Goal: Find specific page/section: Find specific page/section

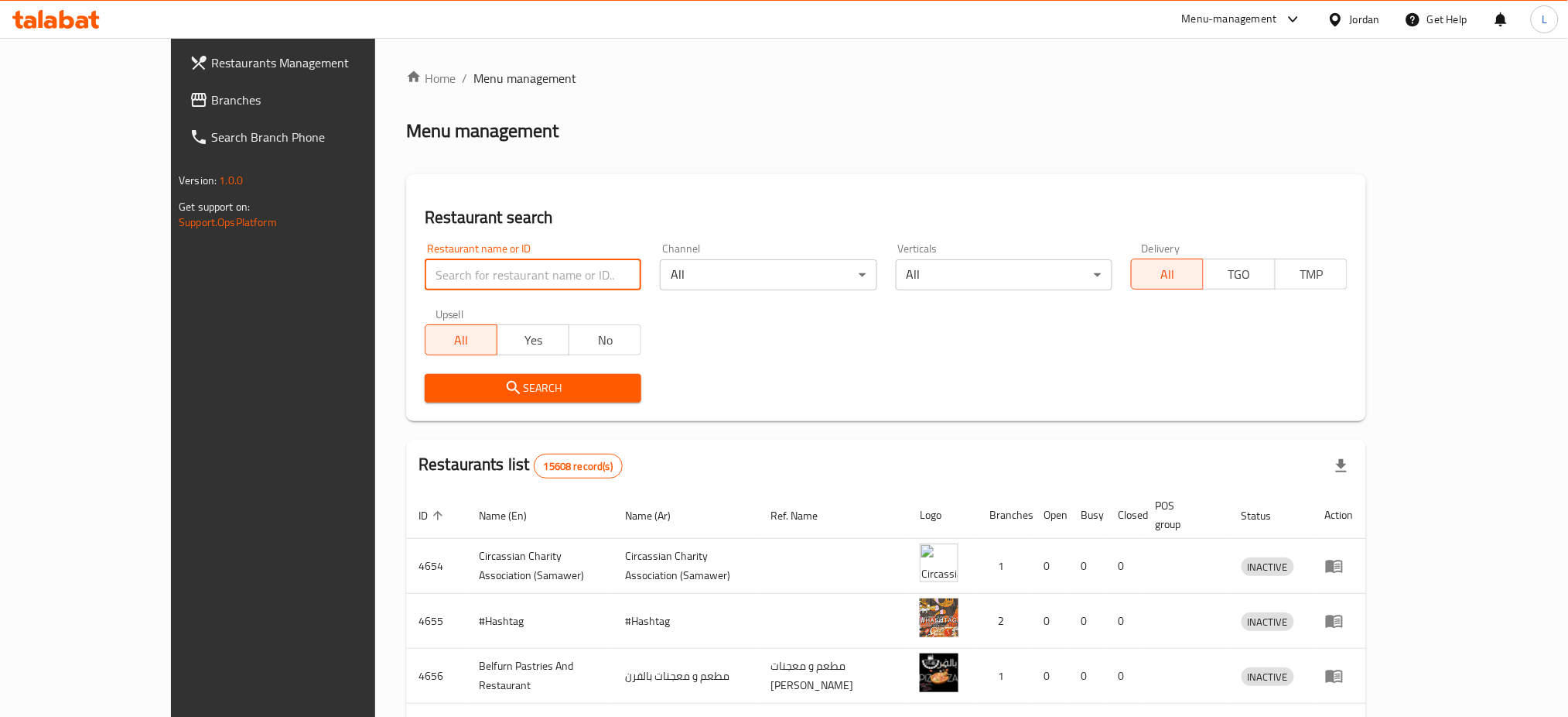
click at [424, 273] on input "search" at bounding box center [532, 275] width 216 height 31
drag, startPoint x: 380, startPoint y: 274, endPoint x: 270, endPoint y: 297, distance: 112.4
click at [375, 297] on div "Home / Menu management Menu management Restaurant search Restaurant name or ID …" at bounding box center [886, 592] width 1022 height 1109
click at [424, 273] on input "sense" at bounding box center [532, 275] width 216 height 31
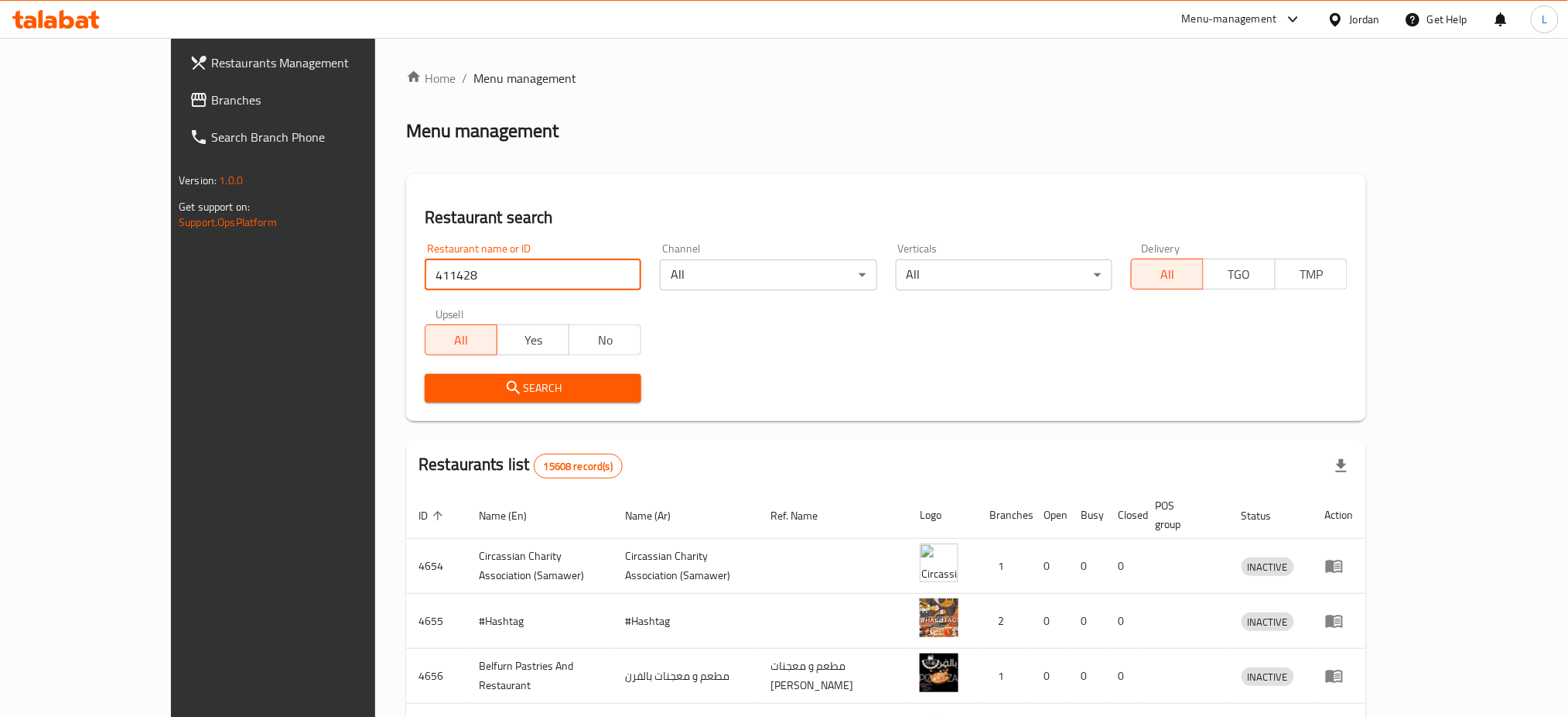
type input "411428"
click button "Search" at bounding box center [532, 388] width 216 height 29
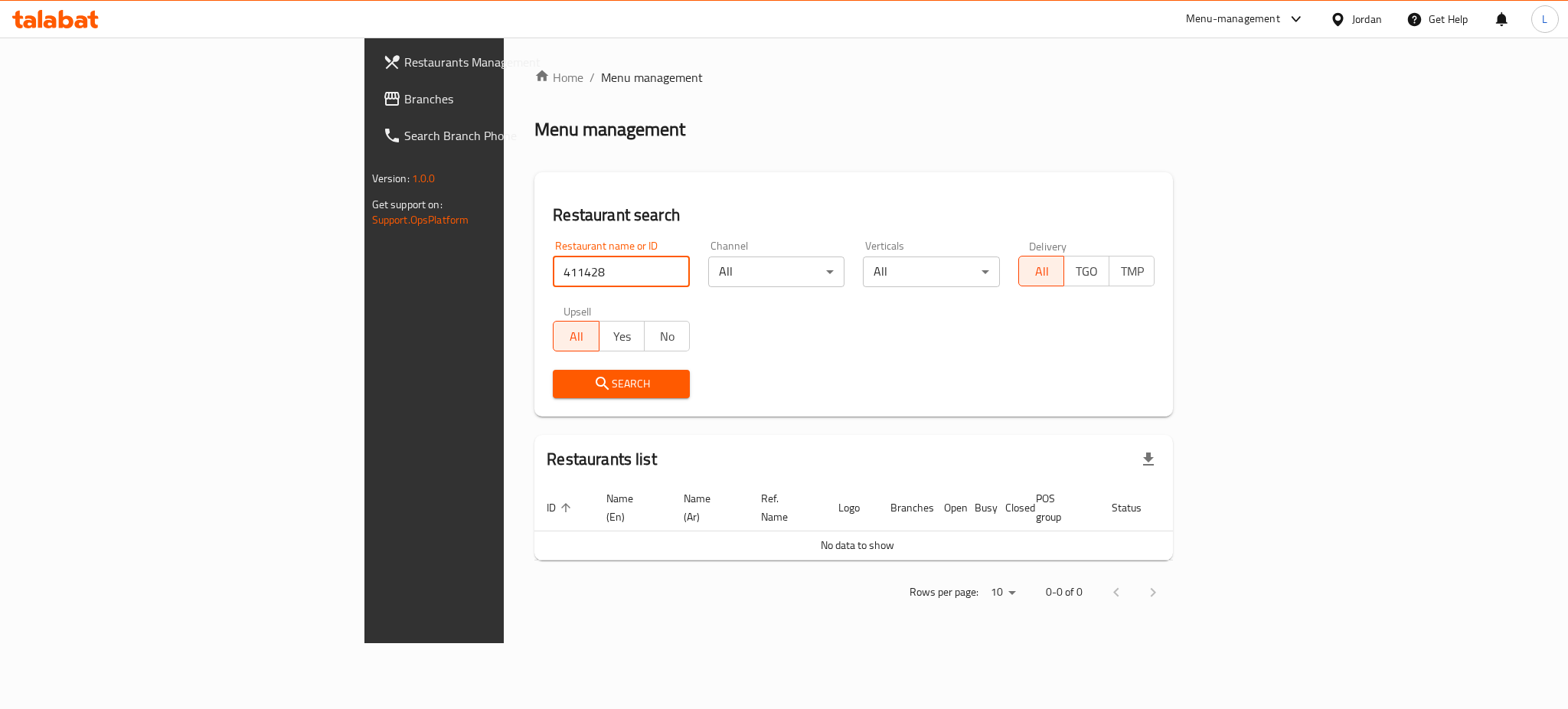
click at [553, 264] on input "411428" at bounding box center [621, 272] width 137 height 31
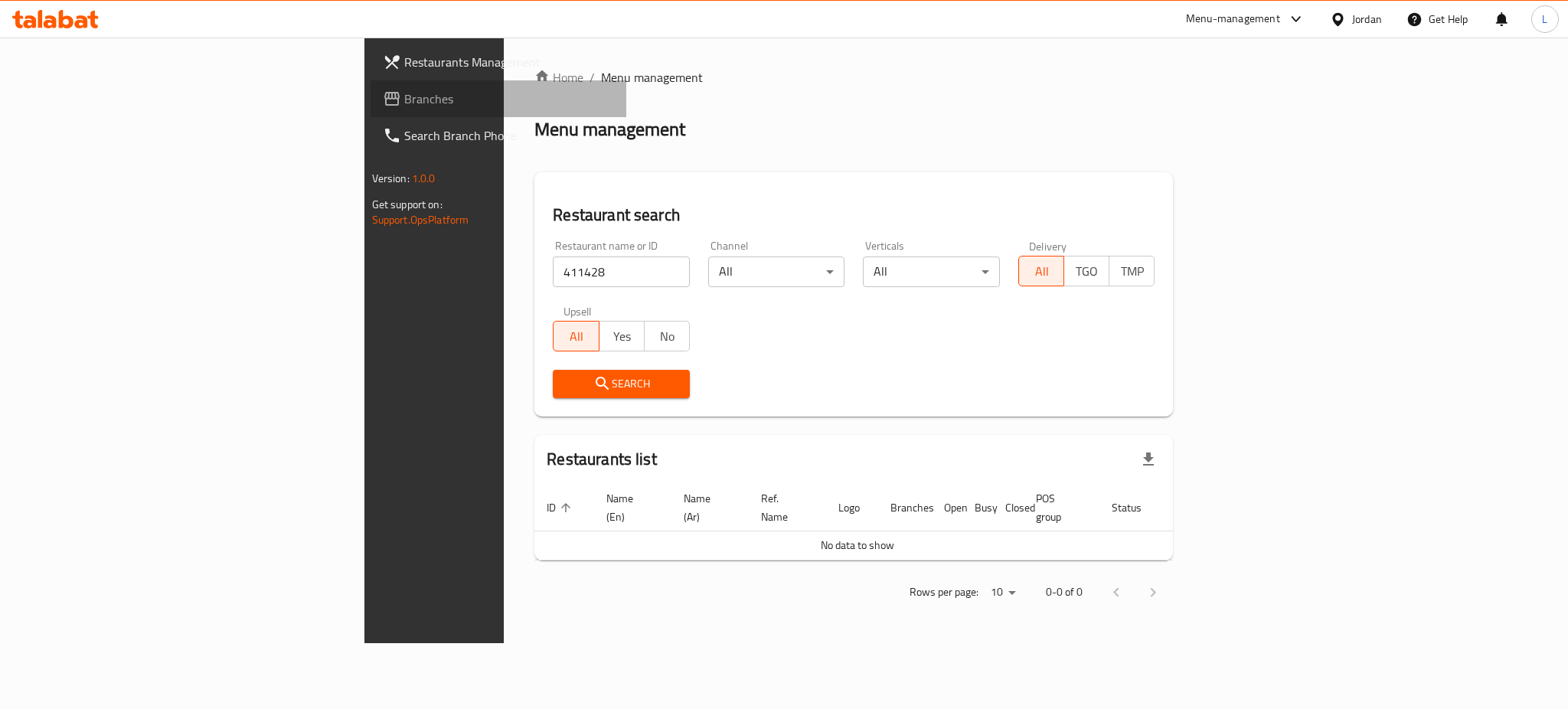
click at [405, 96] on span "Branches" at bounding box center [510, 99] width 210 height 19
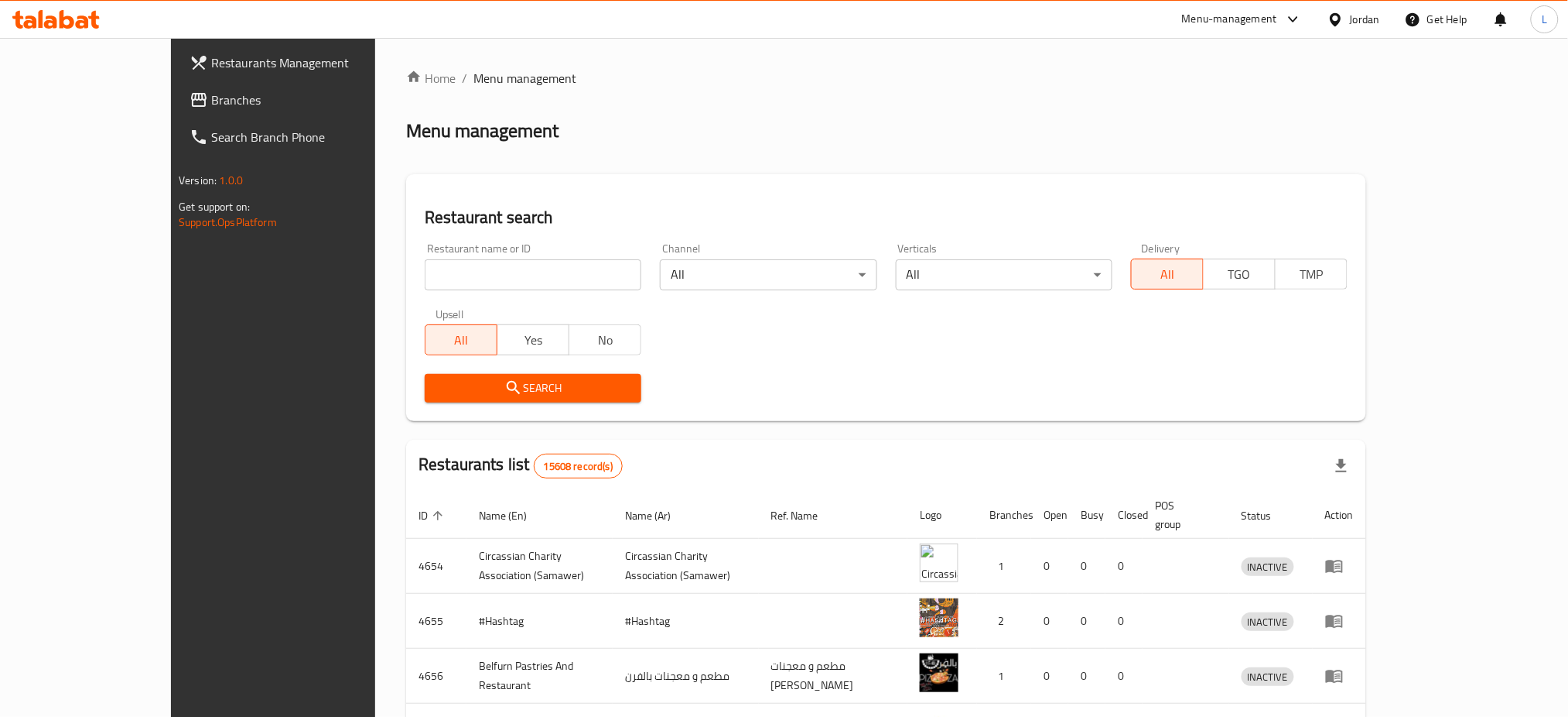
click at [504, 274] on input "search" at bounding box center [532, 275] width 216 height 31
click at [211, 96] on span "Branches" at bounding box center [316, 100] width 210 height 19
click at [504, 278] on input "search" at bounding box center [532, 275] width 216 height 31
type input "Dr Nutrition"
click at [473, 390] on span "Search" at bounding box center [533, 389] width 192 height 20
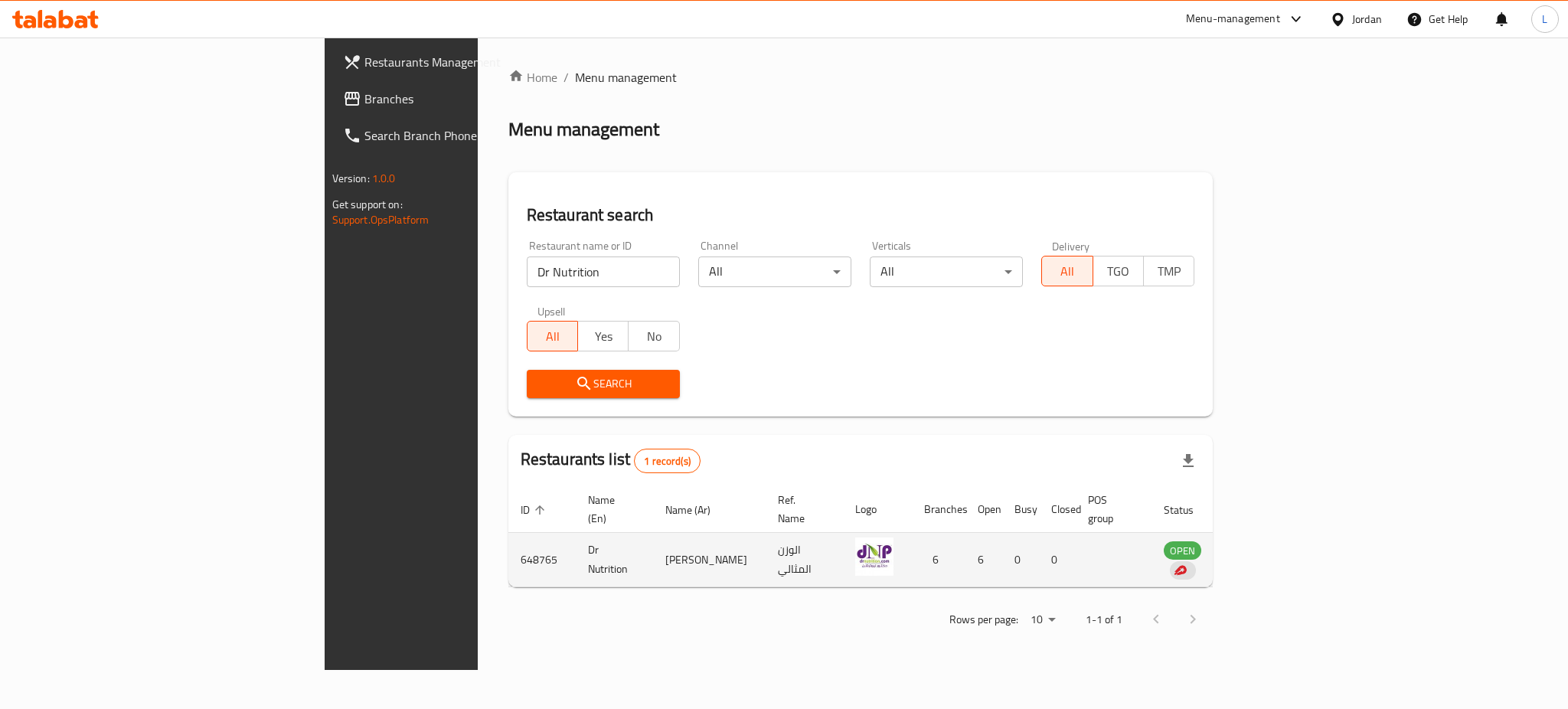
click at [576, 535] on td "Dr Nutrition" at bounding box center [615, 560] width 78 height 54
copy td "Dr Nutrition"
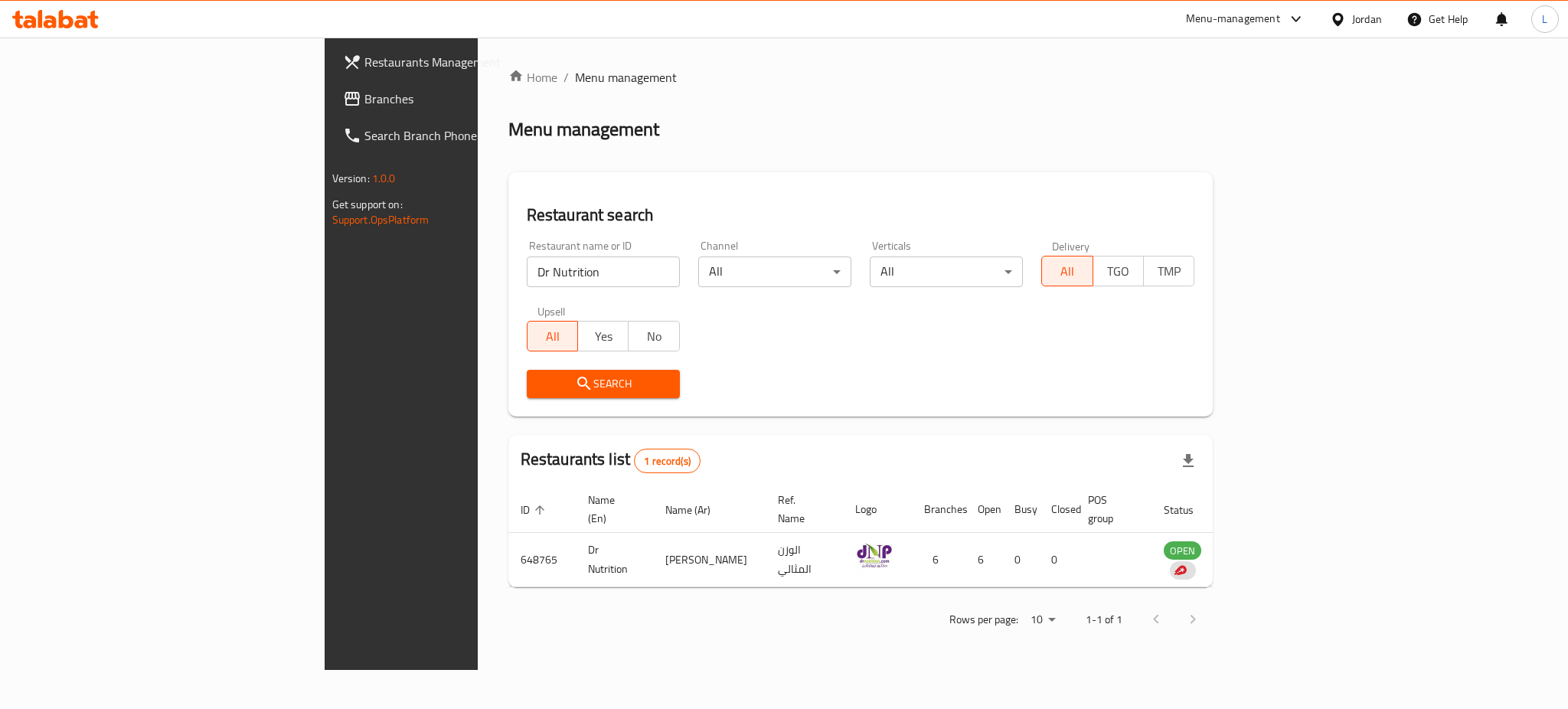
click at [1221, 20] on div "Menu-management" at bounding box center [1233, 19] width 95 height 19
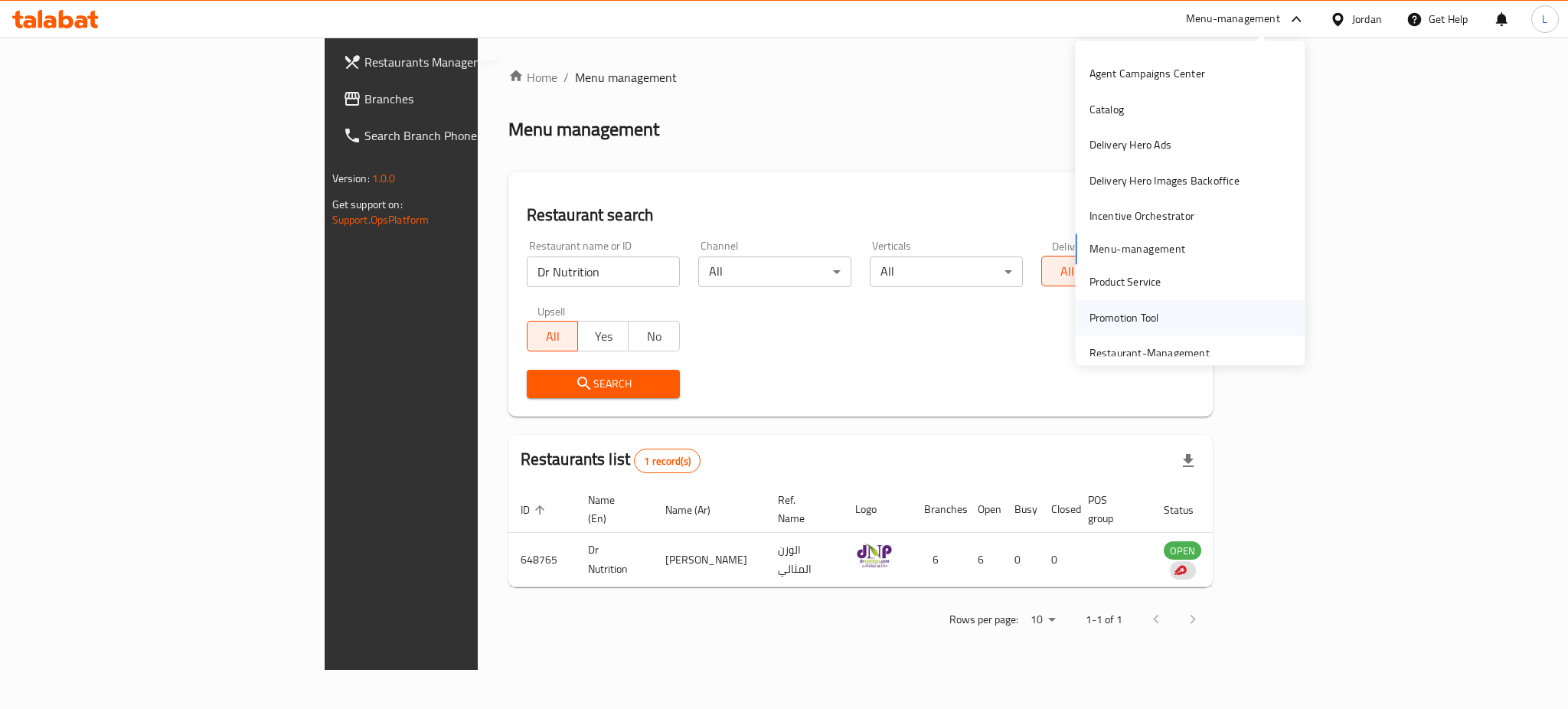
scroll to position [80, 0]
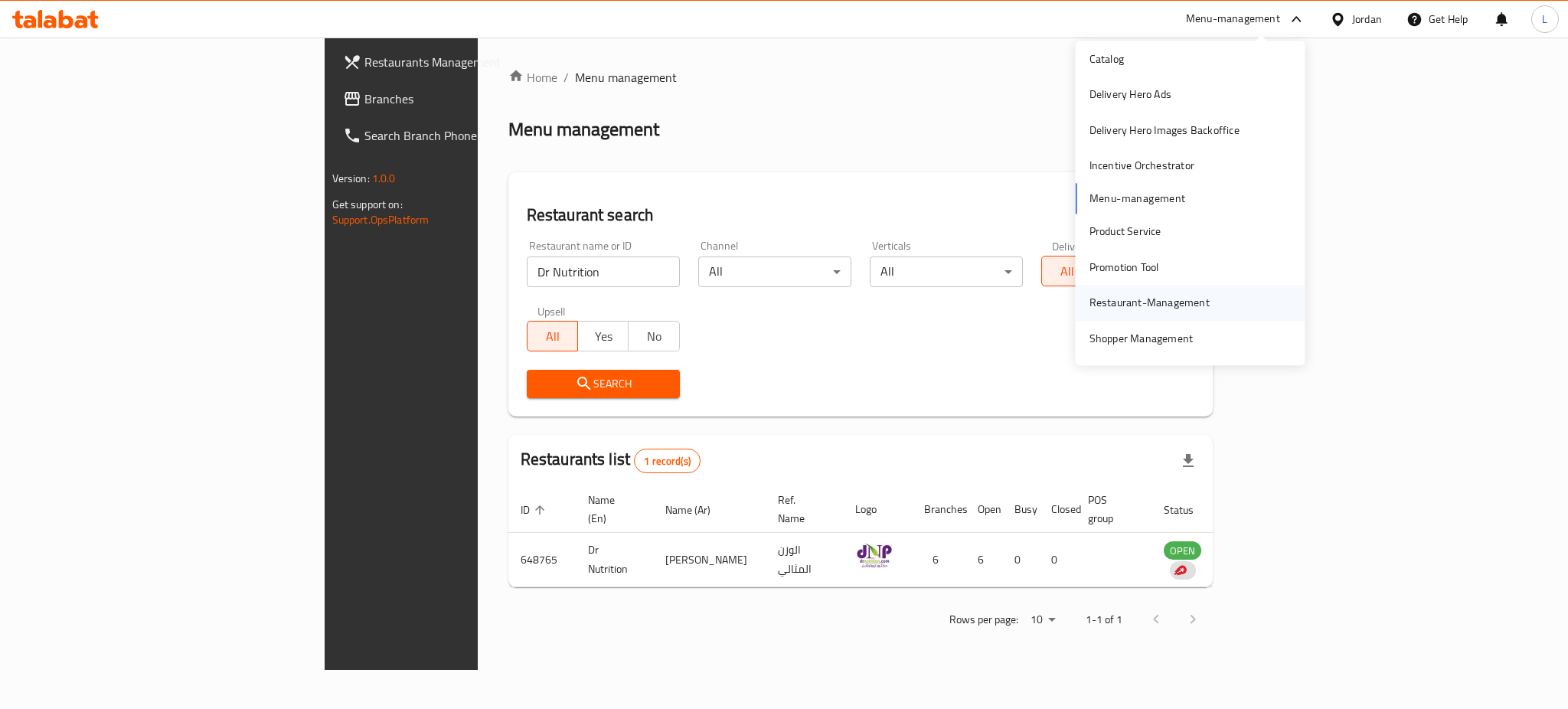
click at [1106, 303] on div "Restaurant-Management" at bounding box center [1150, 303] width 120 height 17
